Goal: Task Accomplishment & Management: Manage account settings

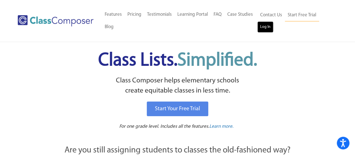
click at [268, 28] on link "Log In" at bounding box center [265, 26] width 16 height 11
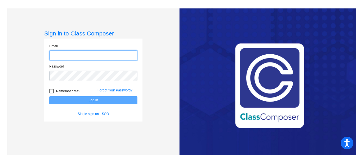
type input "[PERSON_NAME][DOMAIN_NAME][EMAIL_ADDRESS][DOMAIN_NAME]"
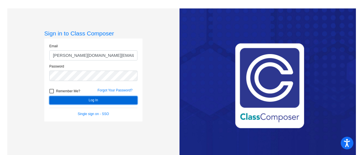
click at [103, 99] on button "Log In" at bounding box center [93, 100] width 88 height 8
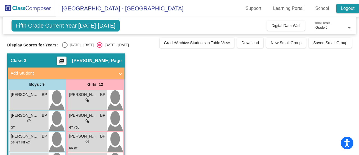
click at [349, 10] on link "Logout" at bounding box center [347, 8] width 23 height 9
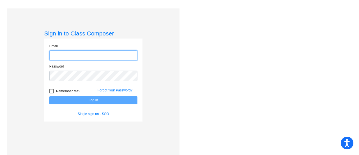
type input "becky.page@lcps.org"
